Goal: Transaction & Acquisition: Purchase product/service

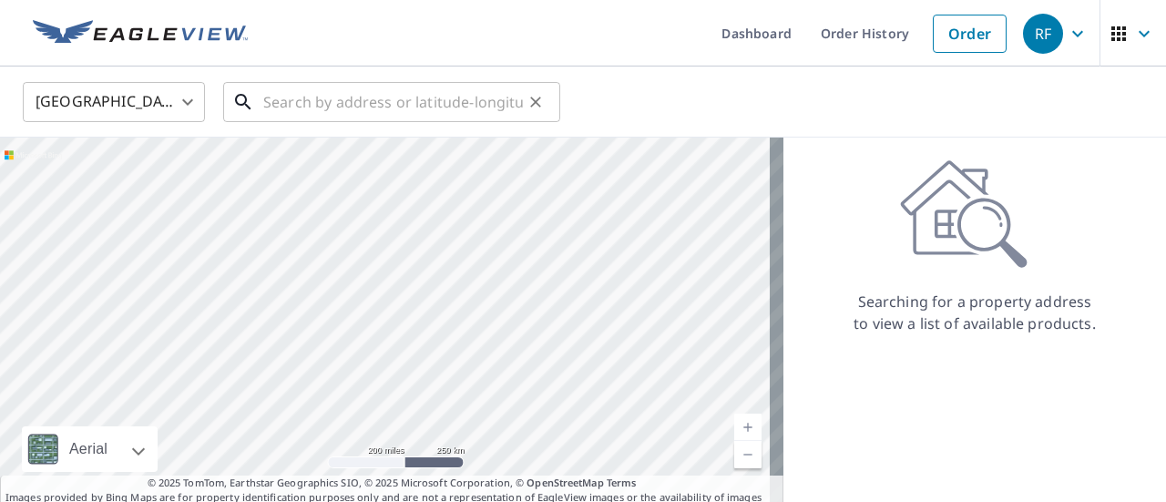
click at [295, 101] on input "text" at bounding box center [393, 102] width 260 height 51
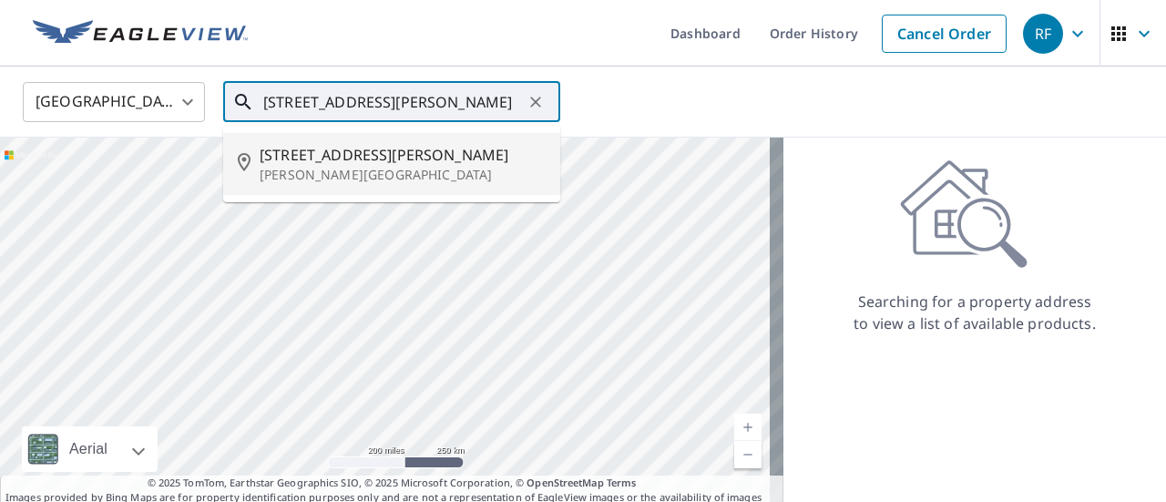
click at [327, 156] on span "33183 Clinton Allen Rd" at bounding box center [403, 155] width 286 height 22
type input "33183 Clinton Allen Rd Denham Springs, LA 70706"
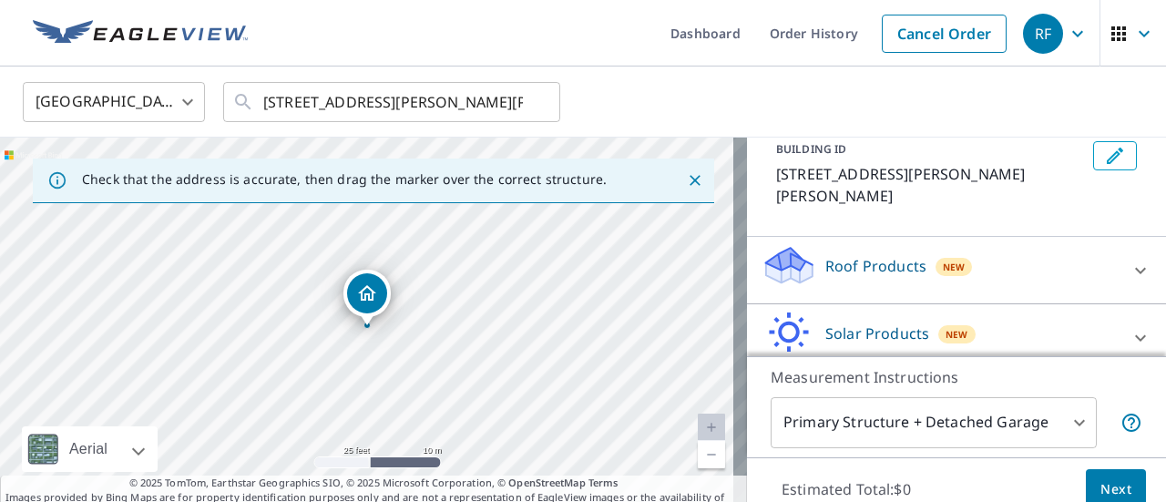
scroll to position [192, 0]
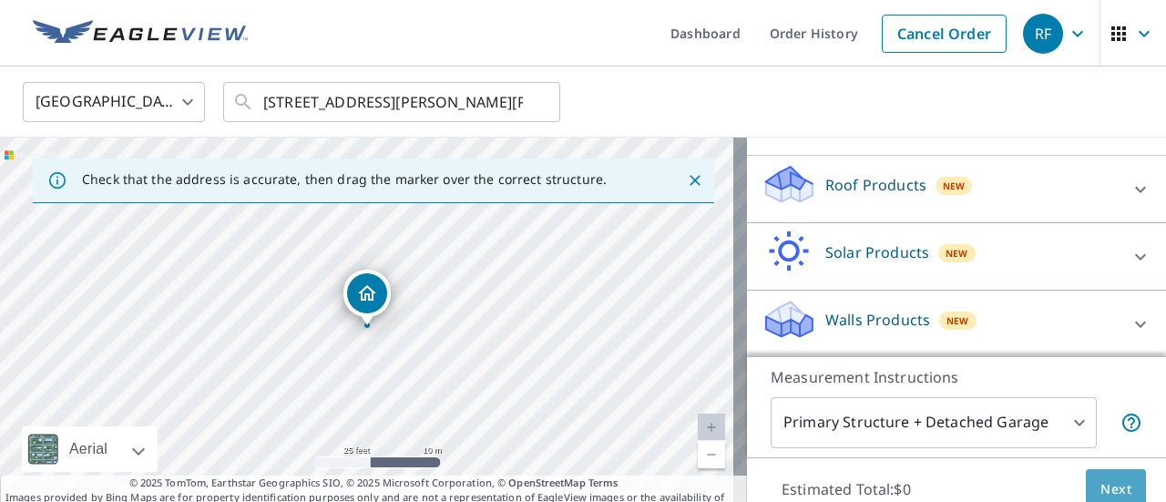
click at [1101, 486] on span "Next" at bounding box center [1116, 489] width 31 height 23
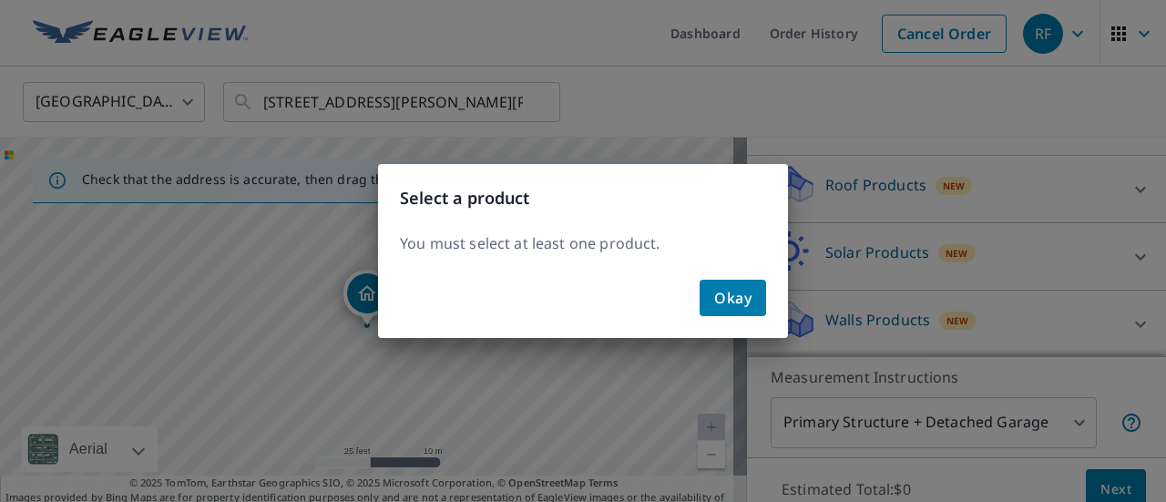
click at [736, 305] on span "Okay" at bounding box center [732, 298] width 37 height 26
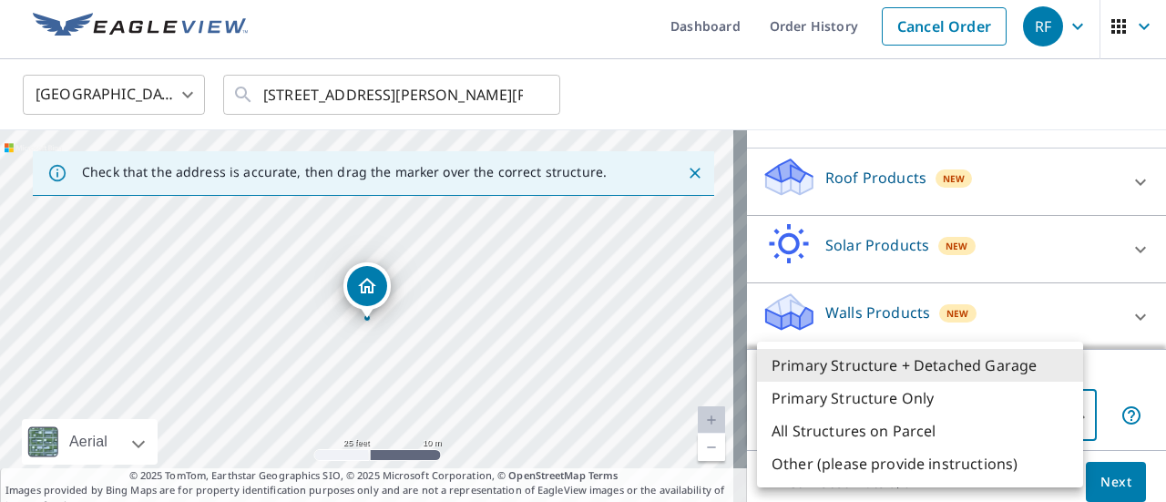
click at [971, 411] on body "RF RF Dashboard Order History Cancel Order RF United States US ​ 33183 Clinton …" at bounding box center [583, 251] width 1166 height 502
click at [877, 402] on li "Primary Structure Only" at bounding box center [920, 398] width 326 height 33
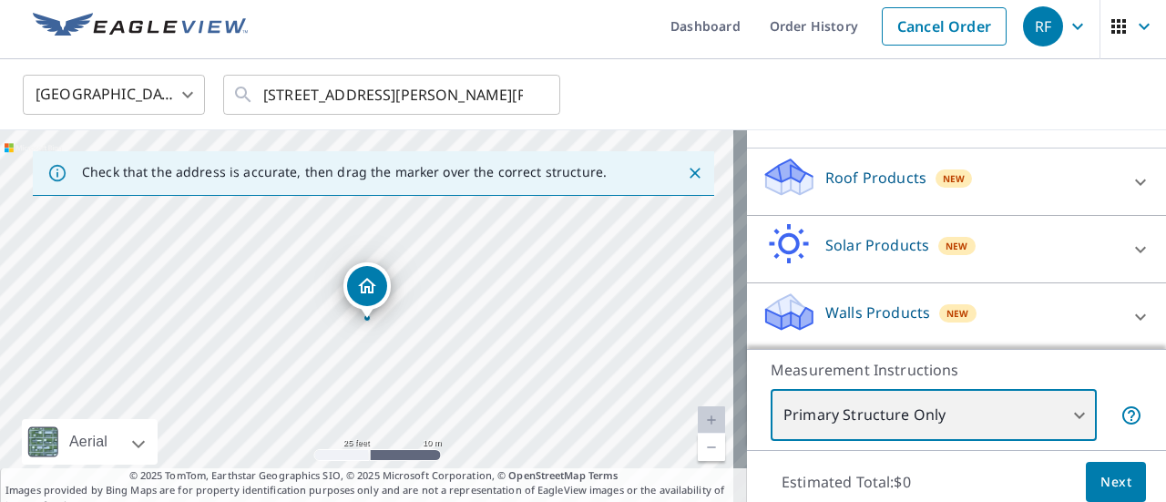
type input "2"
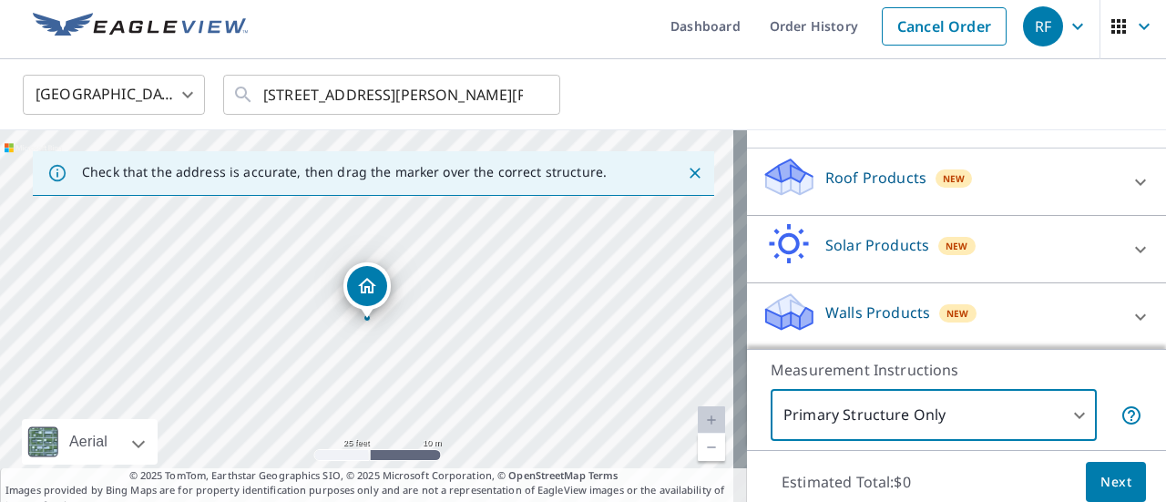
click at [1102, 480] on span "Next" at bounding box center [1116, 482] width 31 height 23
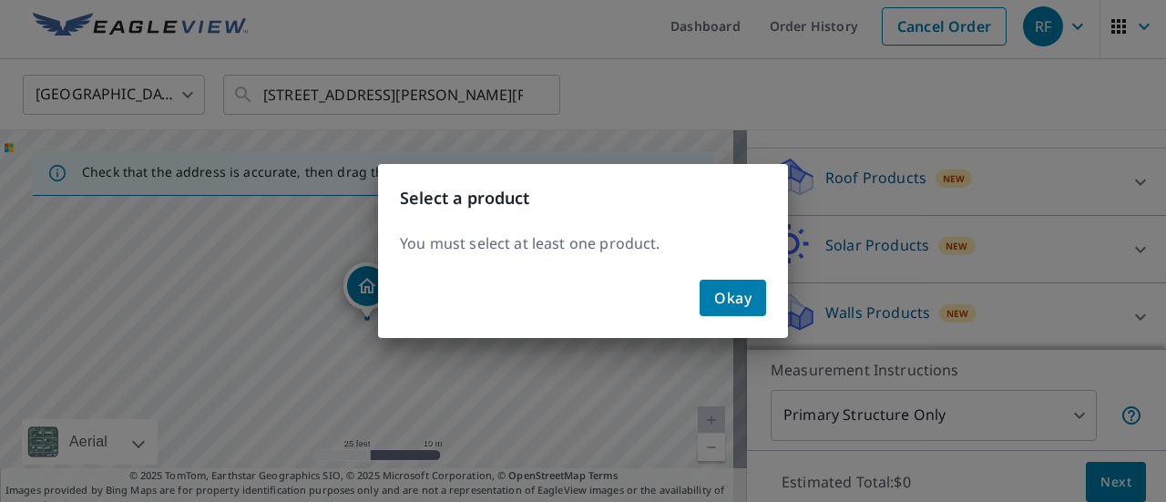
click at [747, 302] on span "Okay" at bounding box center [732, 298] width 37 height 26
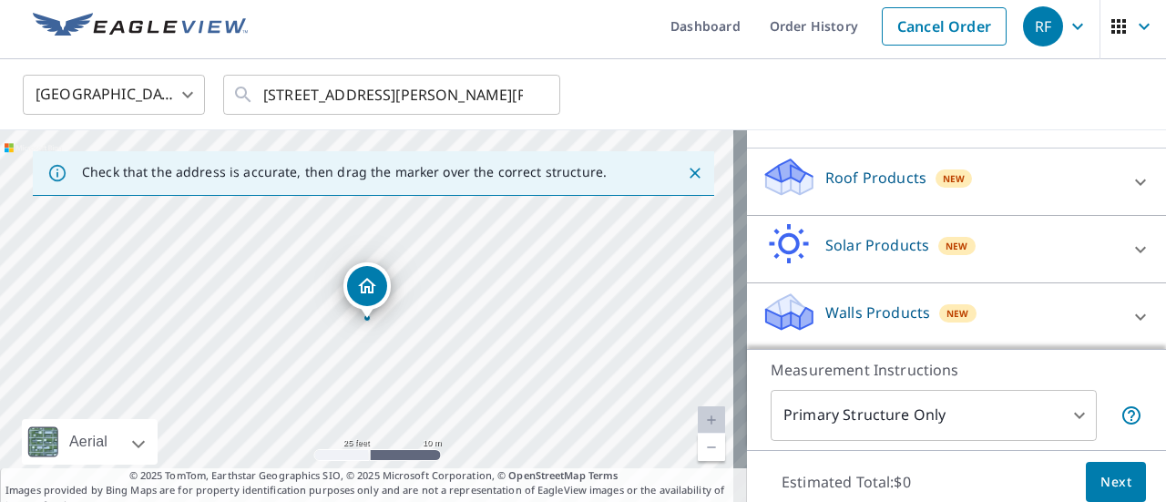
click at [959, 189] on div "Roof Products New" at bounding box center [940, 182] width 357 height 52
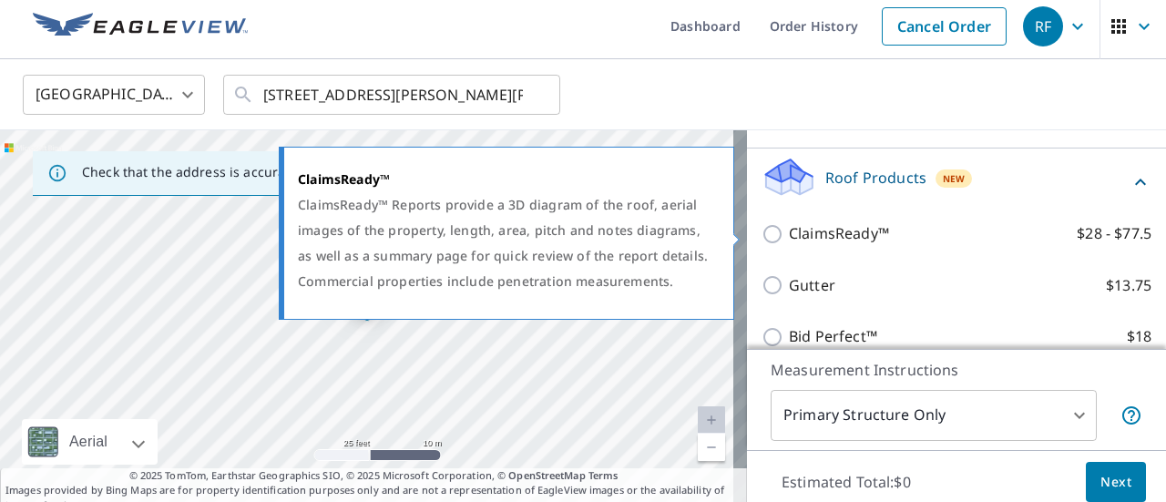
click at [764, 236] on input "ClaimsReady™ $28 - $77.5" at bounding box center [775, 234] width 27 height 22
checkbox input "true"
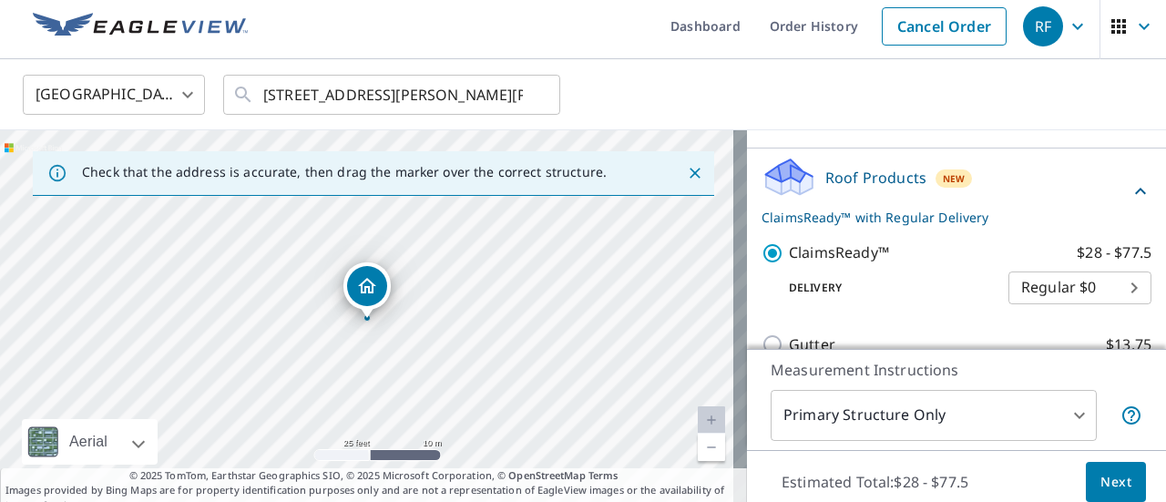
scroll to position [64, 0]
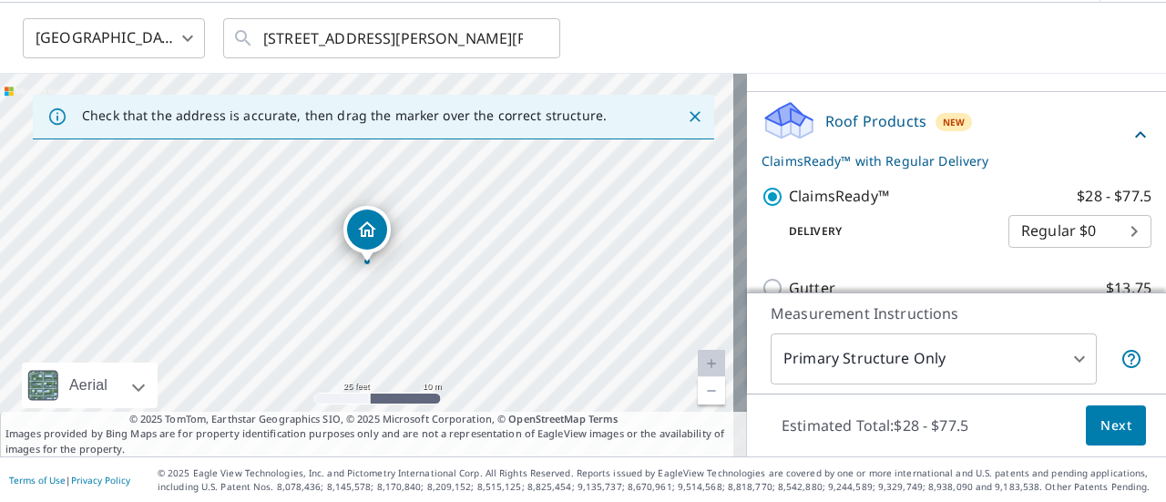
click at [1101, 433] on span "Next" at bounding box center [1116, 426] width 31 height 23
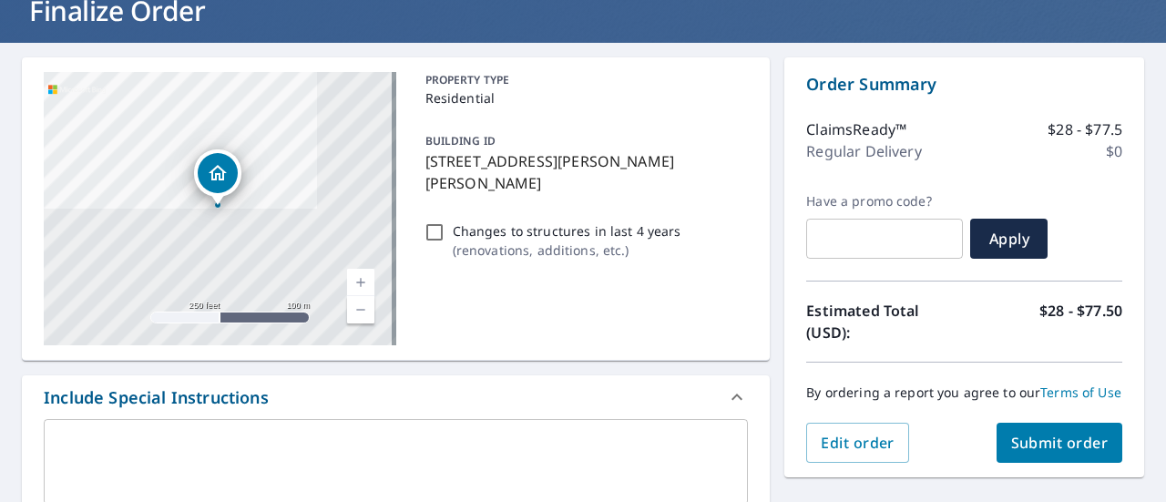
scroll to position [363, 0]
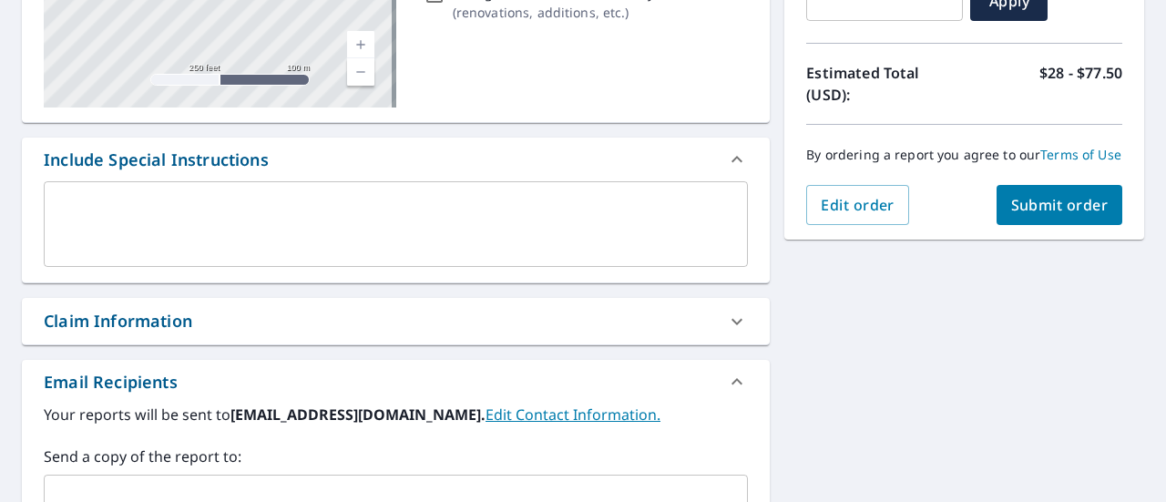
click at [1047, 215] on span "Submit order" at bounding box center [1059, 205] width 97 height 20
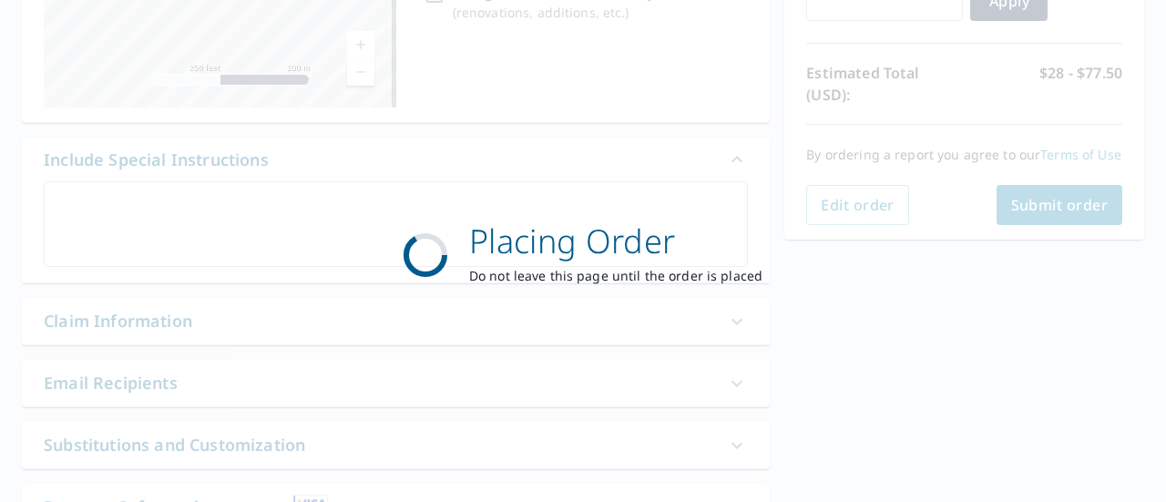
scroll to position [0, 0]
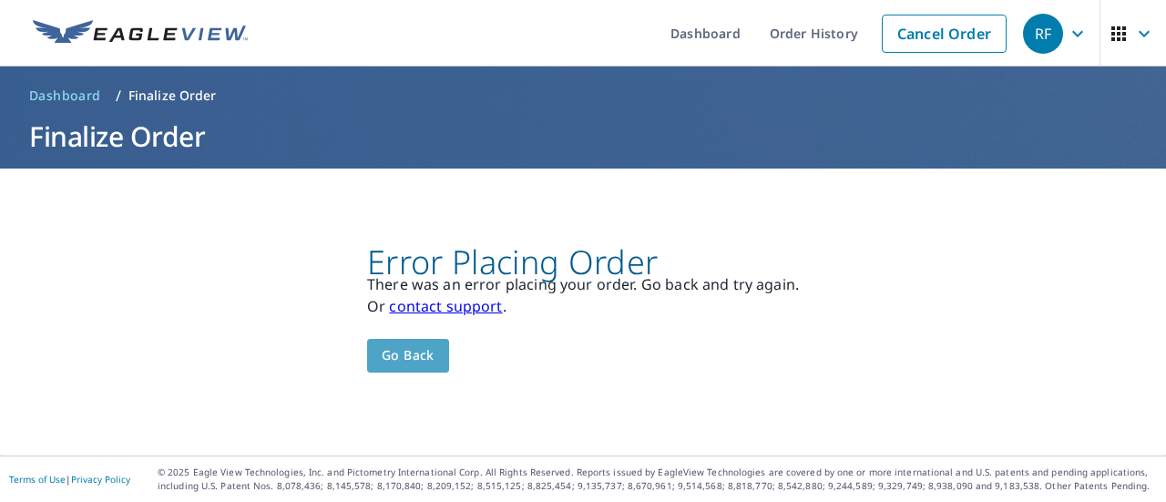
click at [404, 354] on span "Go back" at bounding box center [408, 355] width 53 height 23
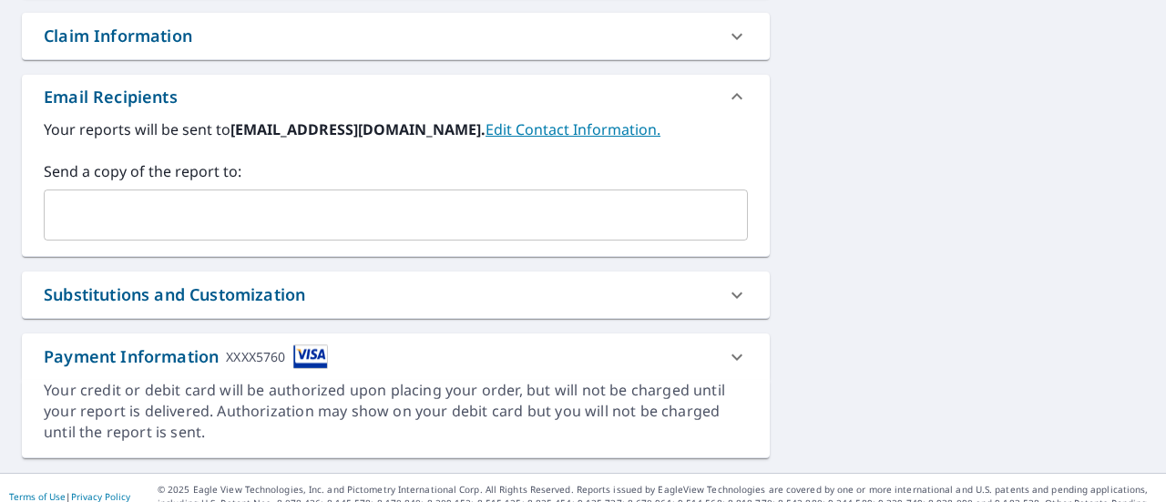
scroll to position [663, 0]
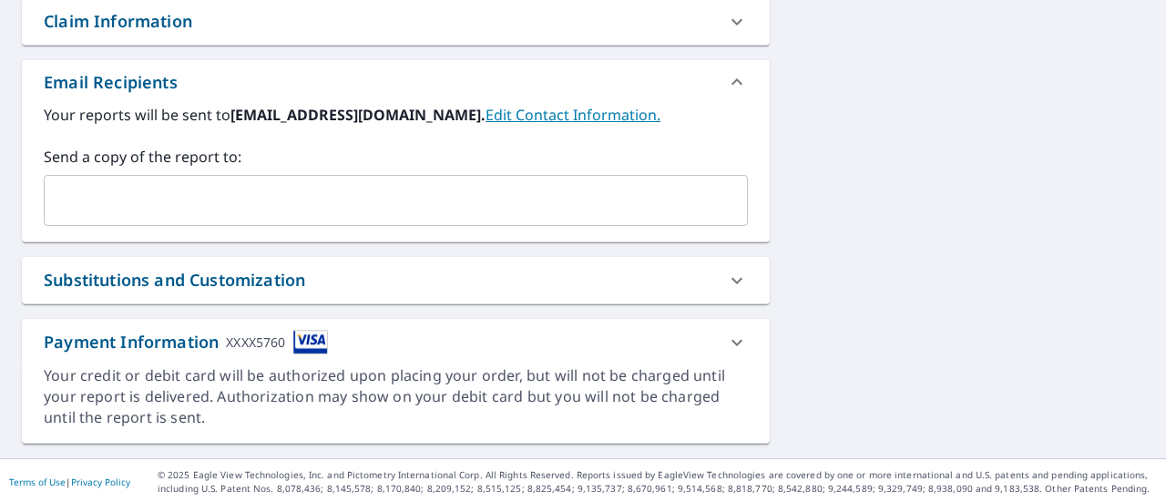
click at [726, 336] on icon at bounding box center [737, 343] width 22 height 22
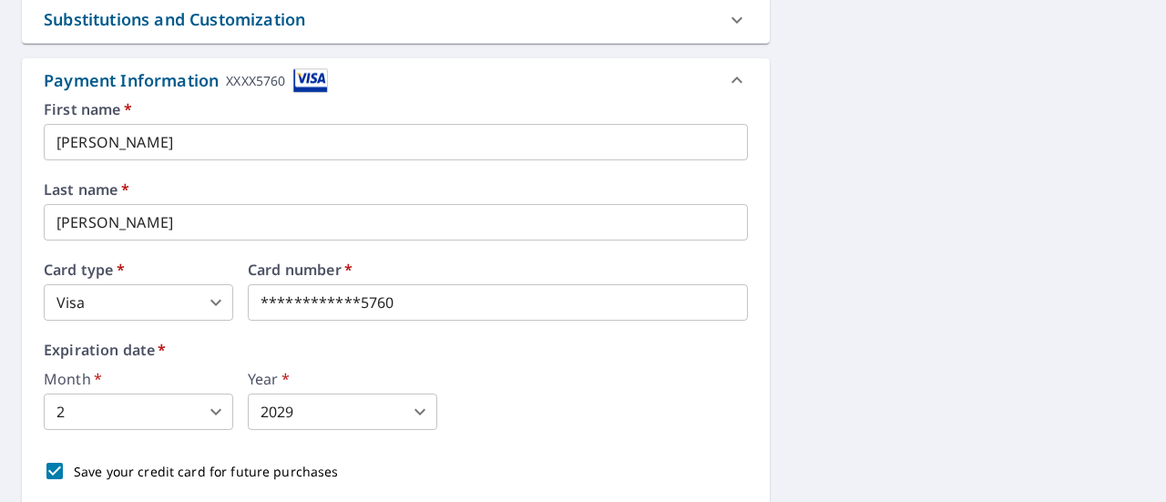
scroll to position [1064, 0]
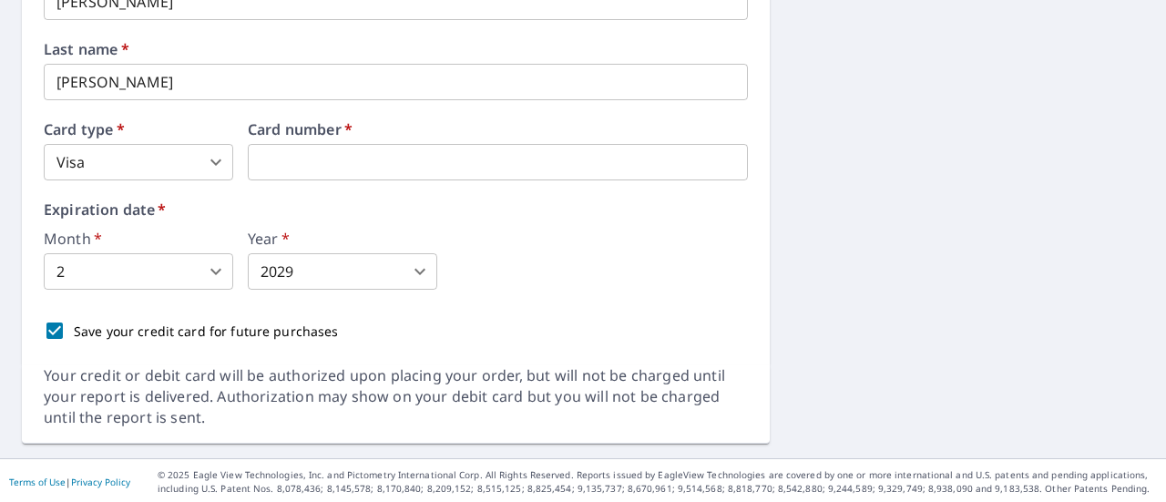
click at [417, 281] on body "RF RF Dashboard Order History Cancel Order RF Dashboard / Finalize Order Finali…" at bounding box center [583, 251] width 1166 height 502
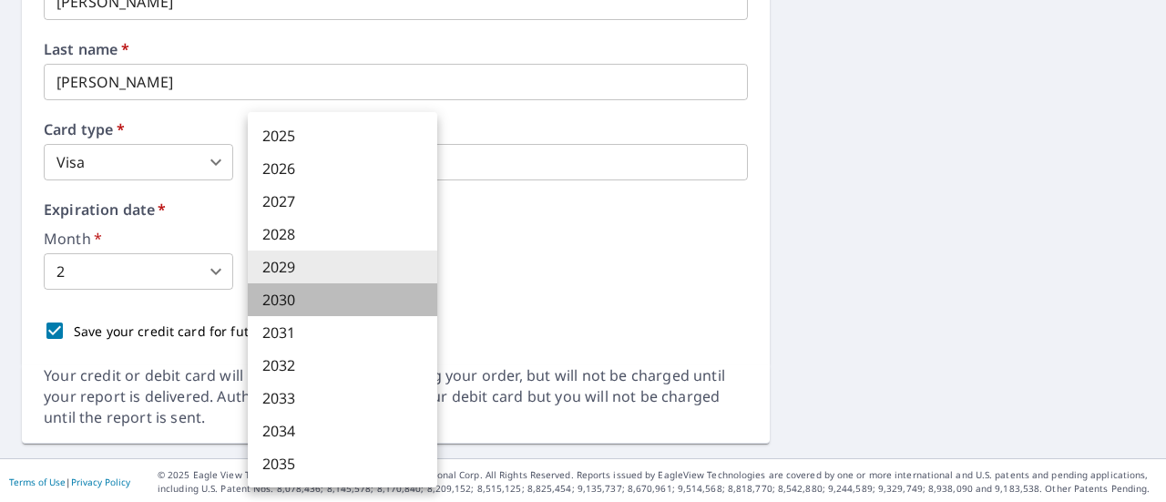
click at [279, 298] on li "2030" at bounding box center [342, 299] width 189 height 33
type input "2030"
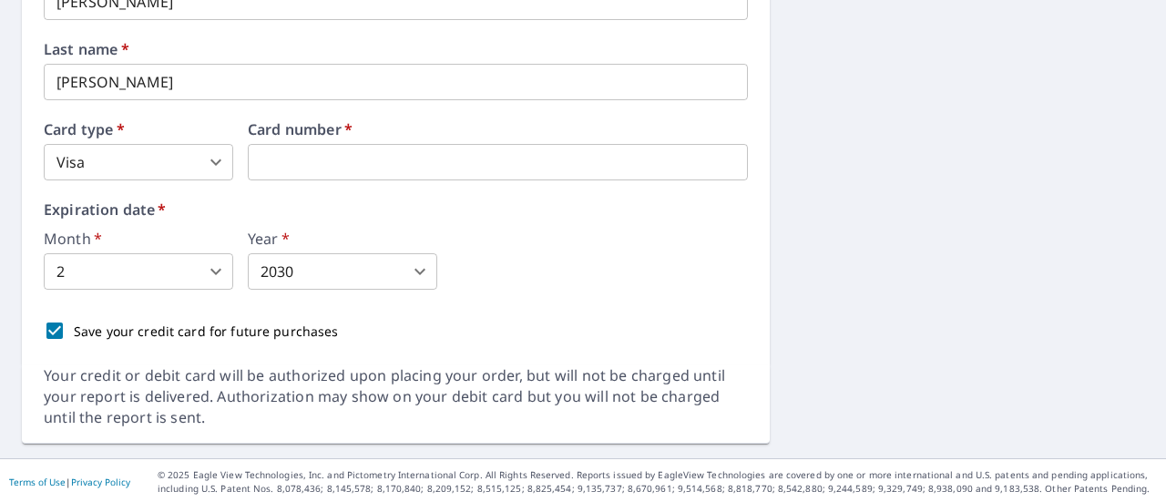
click at [468, 312] on div "Save your credit card for future purchases" at bounding box center [396, 331] width 704 height 38
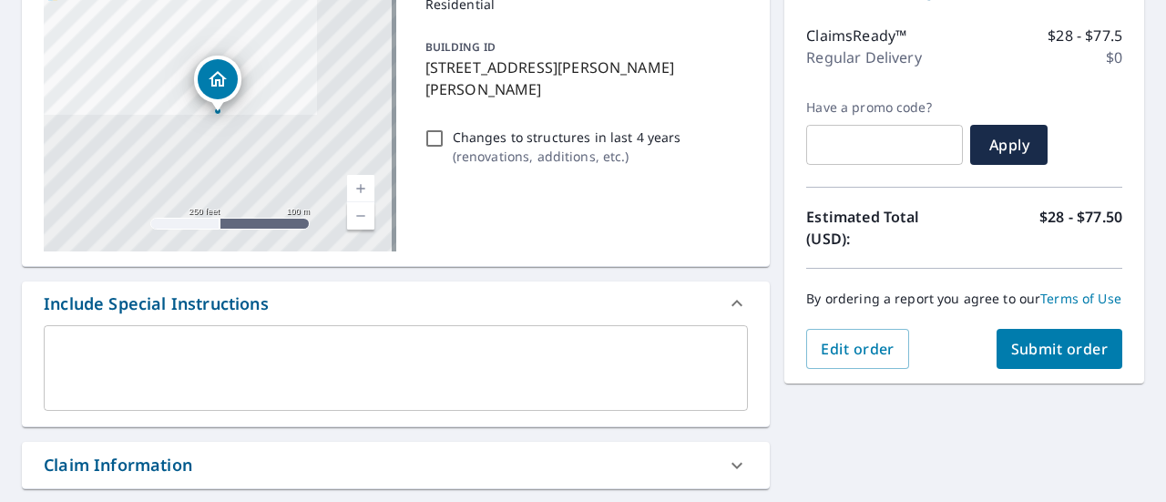
scroll to position [273, 0]
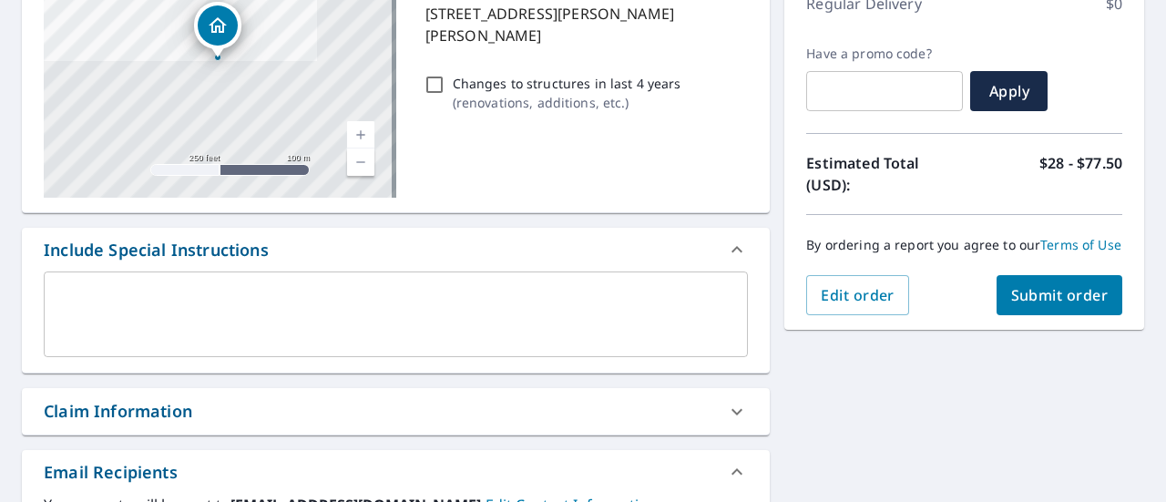
click at [1039, 305] on span "Submit order" at bounding box center [1059, 295] width 97 height 20
